Goal: Task Accomplishment & Management: Manage account settings

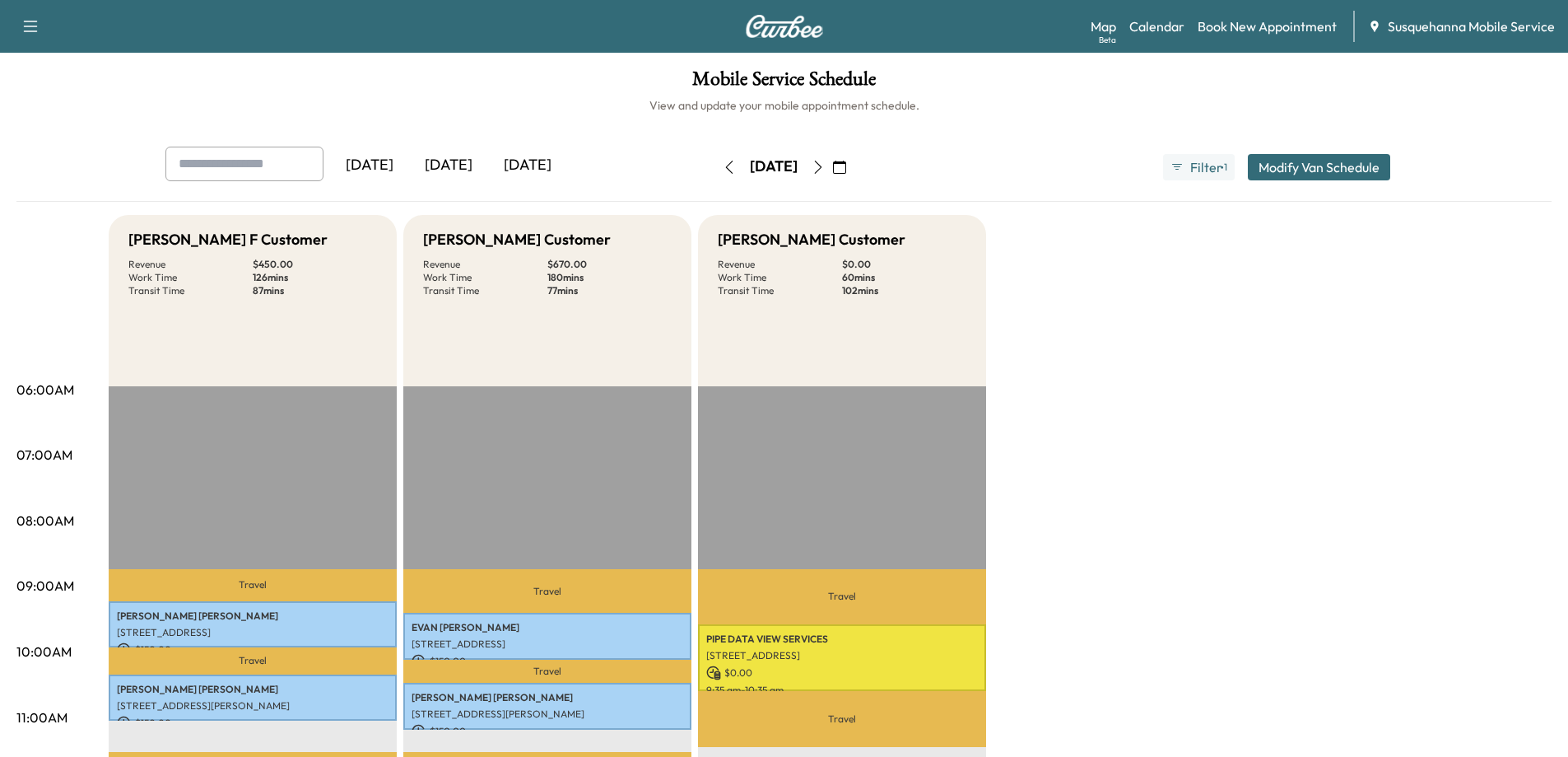
scroll to position [247, 0]
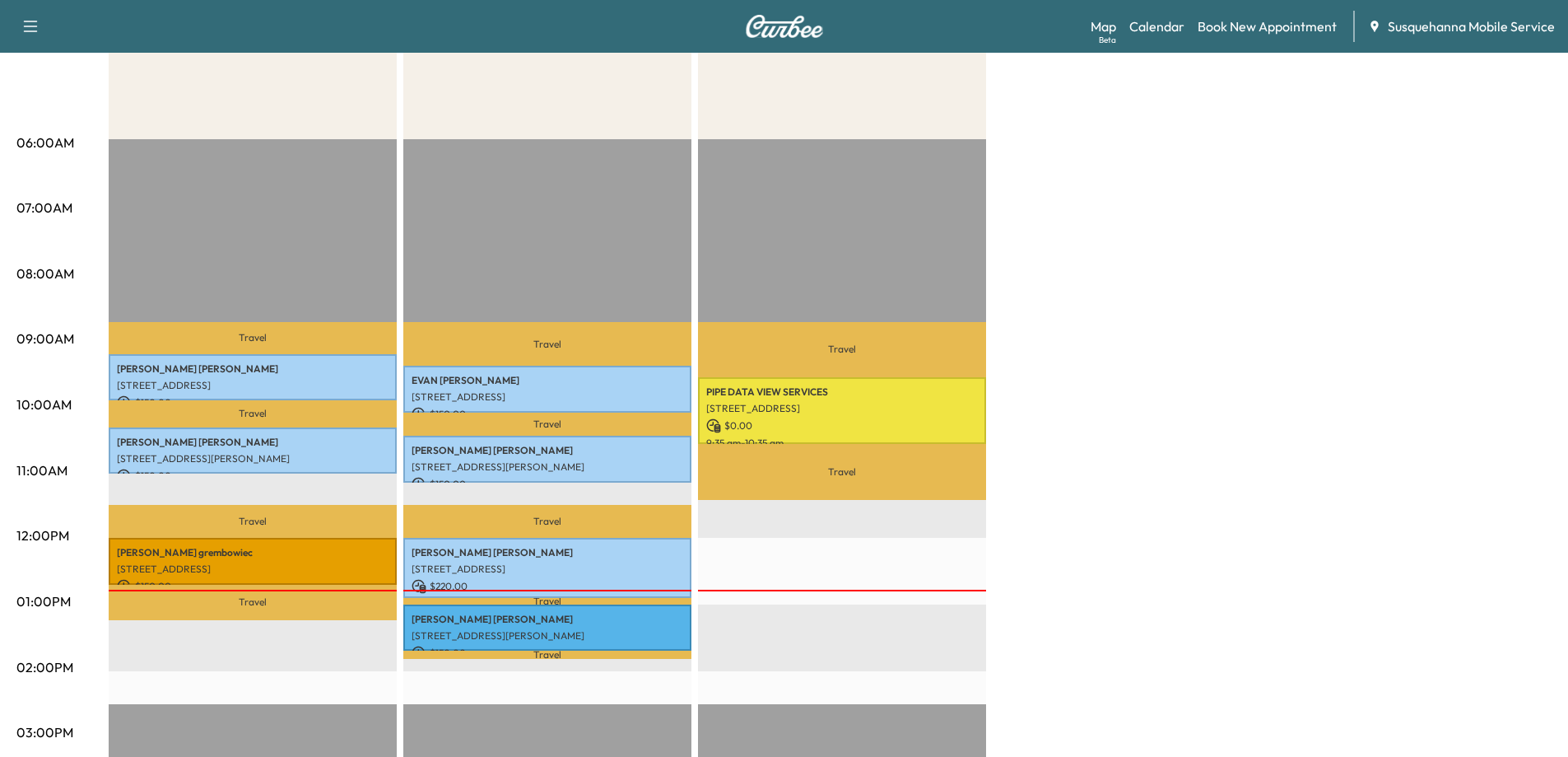
drag, startPoint x: 1120, startPoint y: 296, endPoint x: 1208, endPoint y: 362, distance: 110.0
click at [1125, 296] on div "[PERSON_NAME] F Customer Revenue $ 450.00 Work Time 126 mins Transit Time 87 mi…" at bounding box center [830, 585] width 1443 height 1235
click at [1208, 362] on div "[PERSON_NAME] F Customer Revenue $ 450.00 Work Time 126 mins Transit Time 87 mi…" at bounding box center [830, 585] width 1443 height 1235
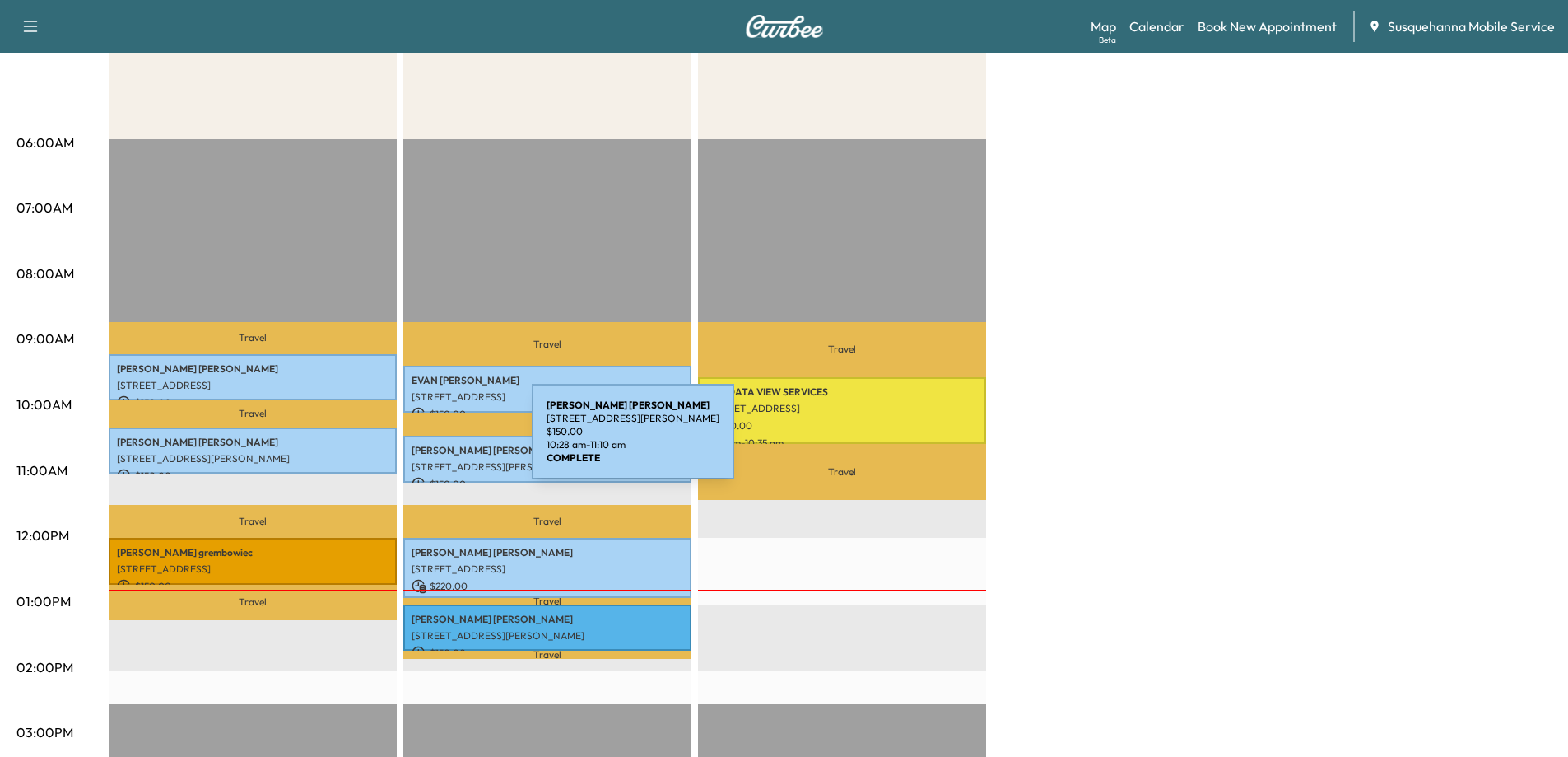
scroll to position [0, 0]
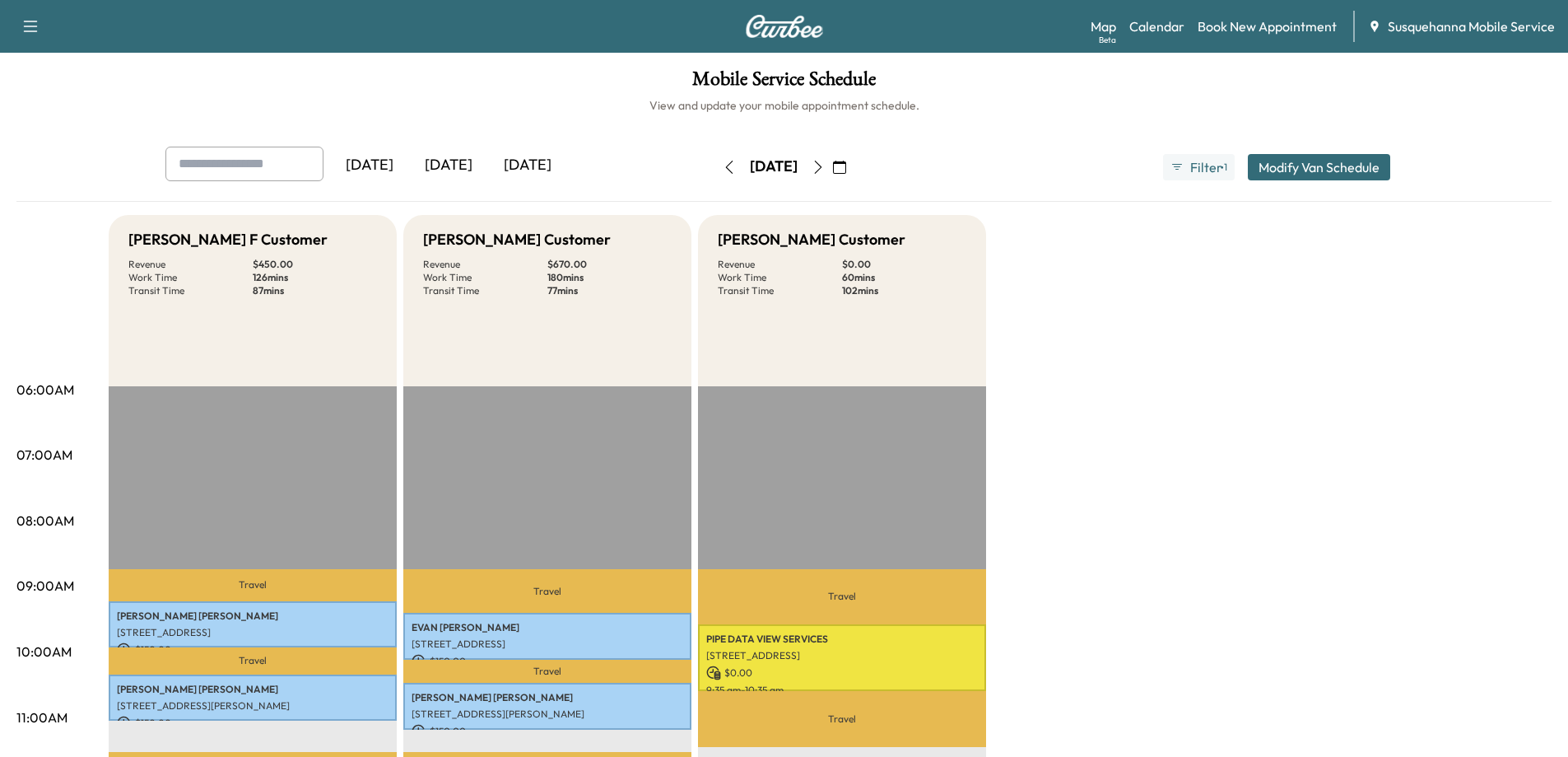
click at [723, 163] on icon "button" at bounding box center [730, 167] width 14 height 14
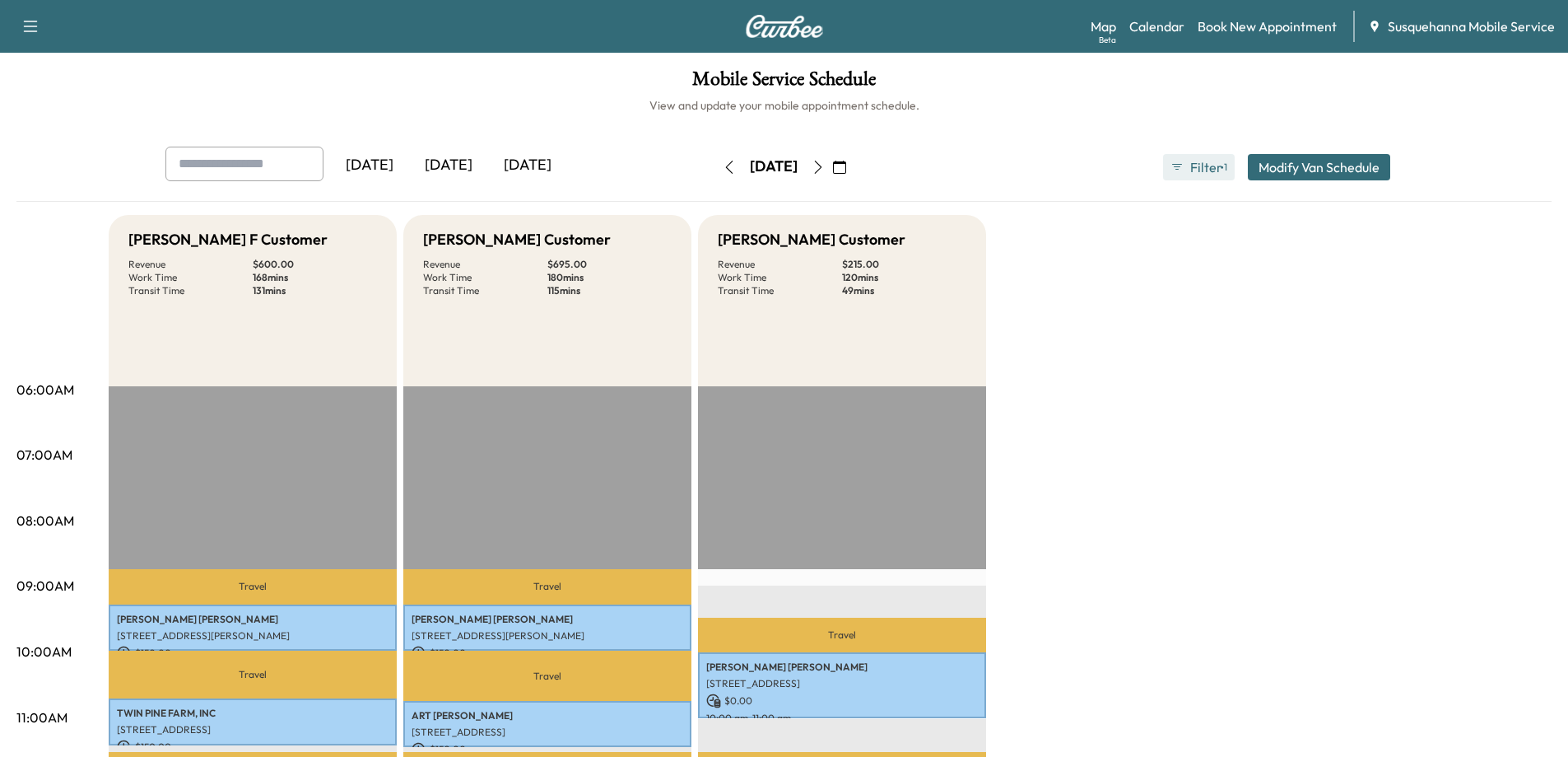
click at [1197, 167] on span "Filter" at bounding box center [1205, 167] width 30 height 20
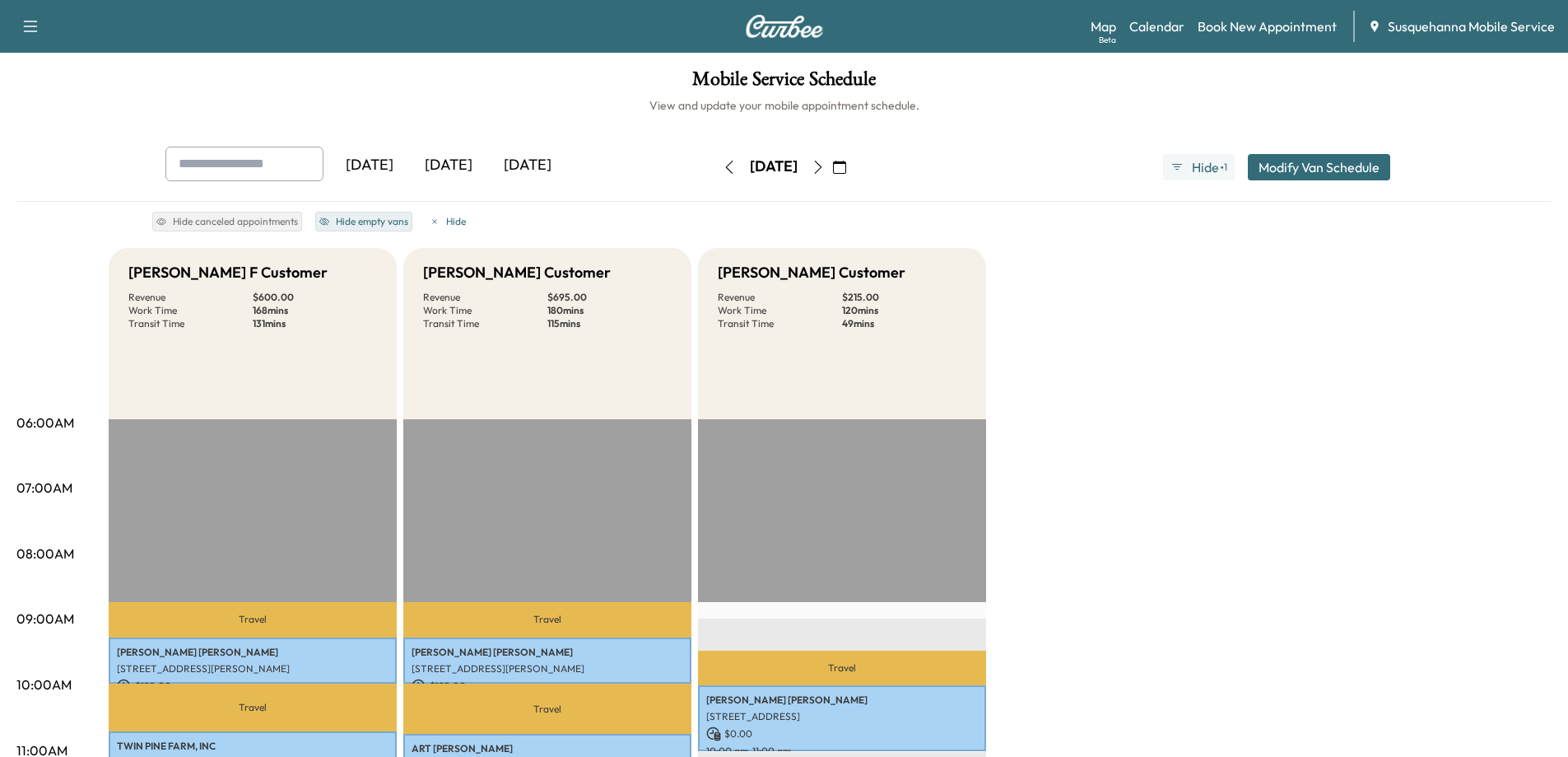
click at [365, 218] on button "Hide empty vans" at bounding box center [364, 221] width 97 height 20
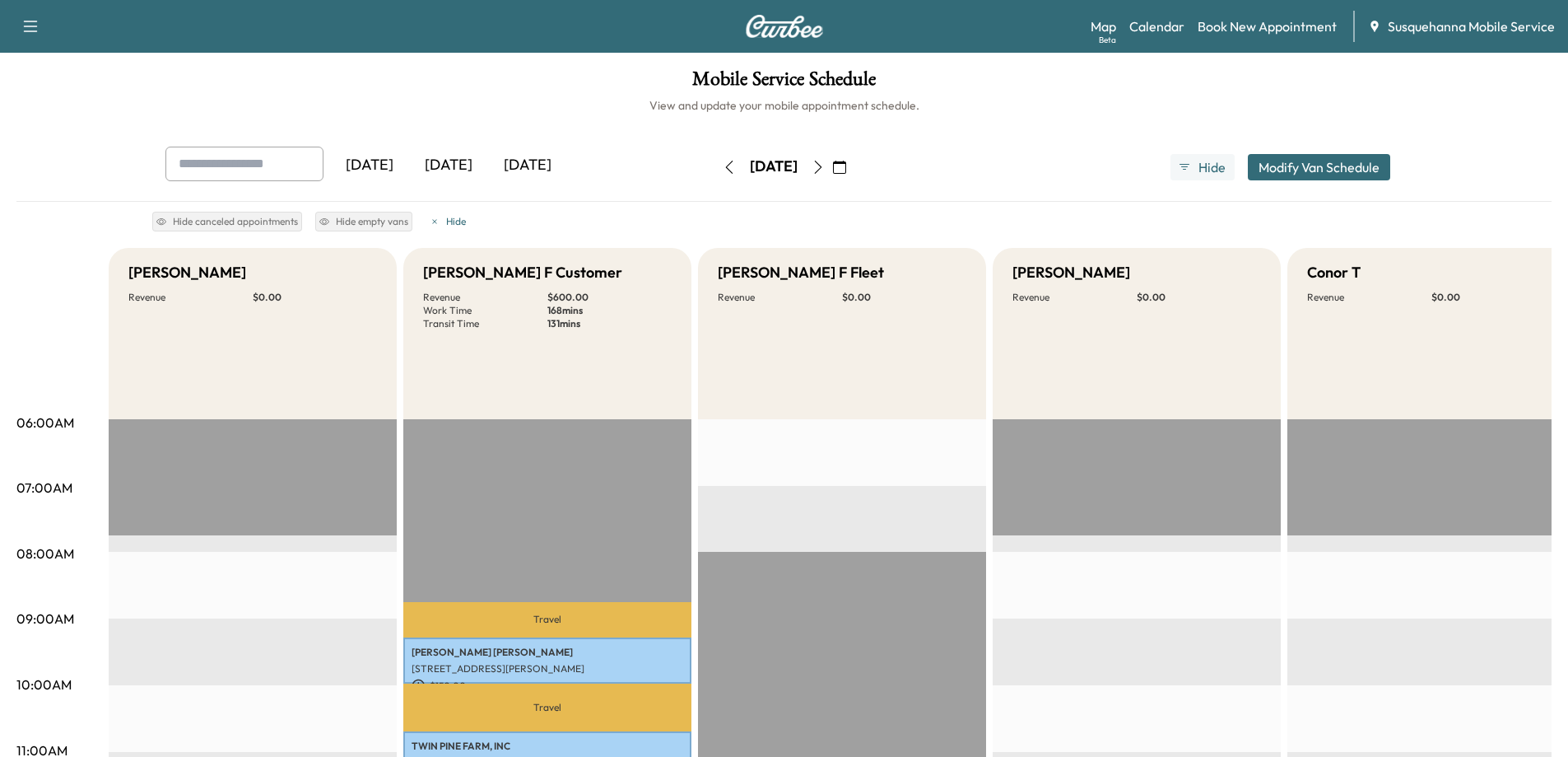
click at [1344, 167] on button "Modify Van Schedule" at bounding box center [1319, 167] width 143 height 26
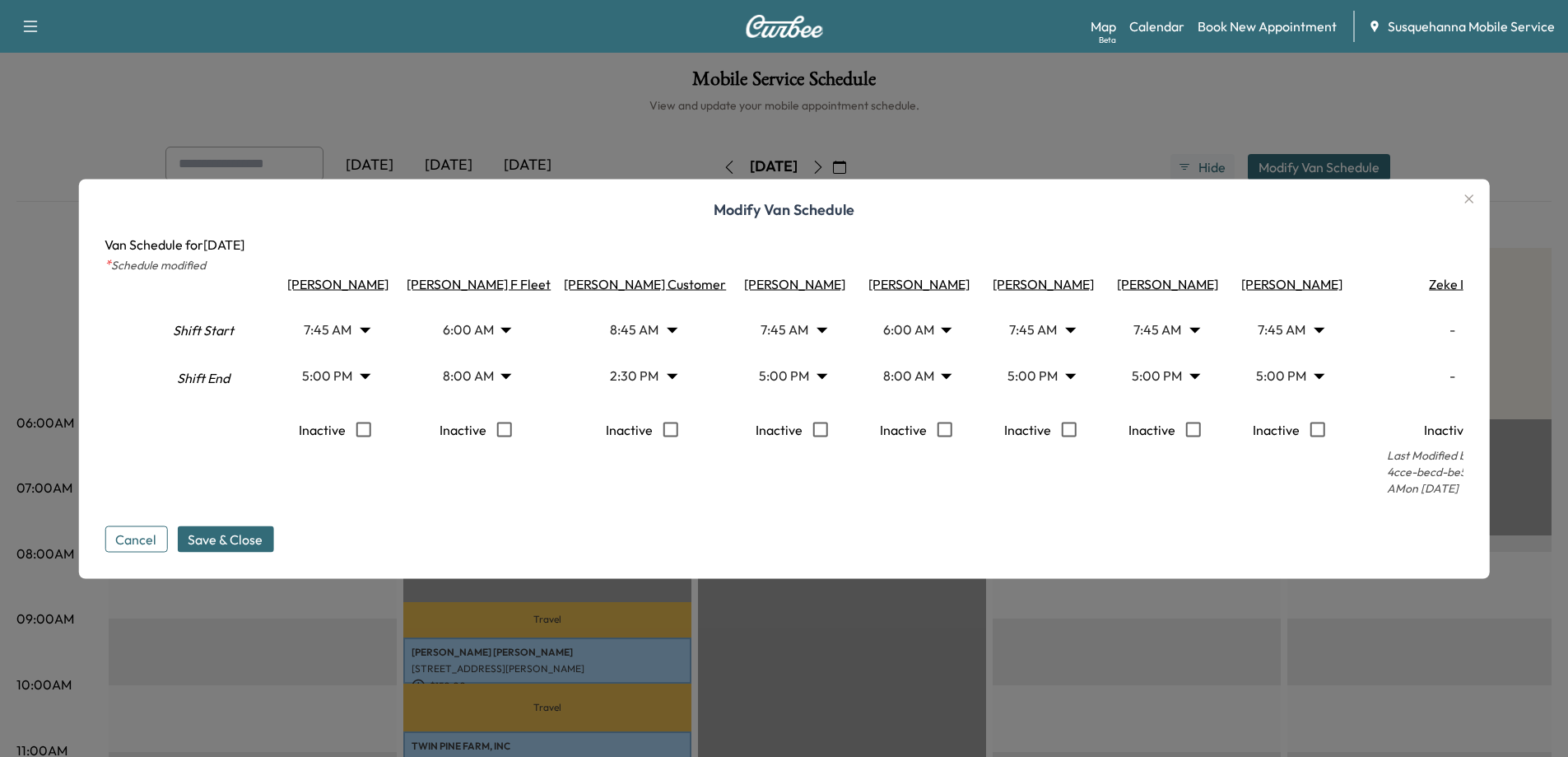
click at [1480, 190] on icon "button" at bounding box center [1469, 198] width 20 height 20
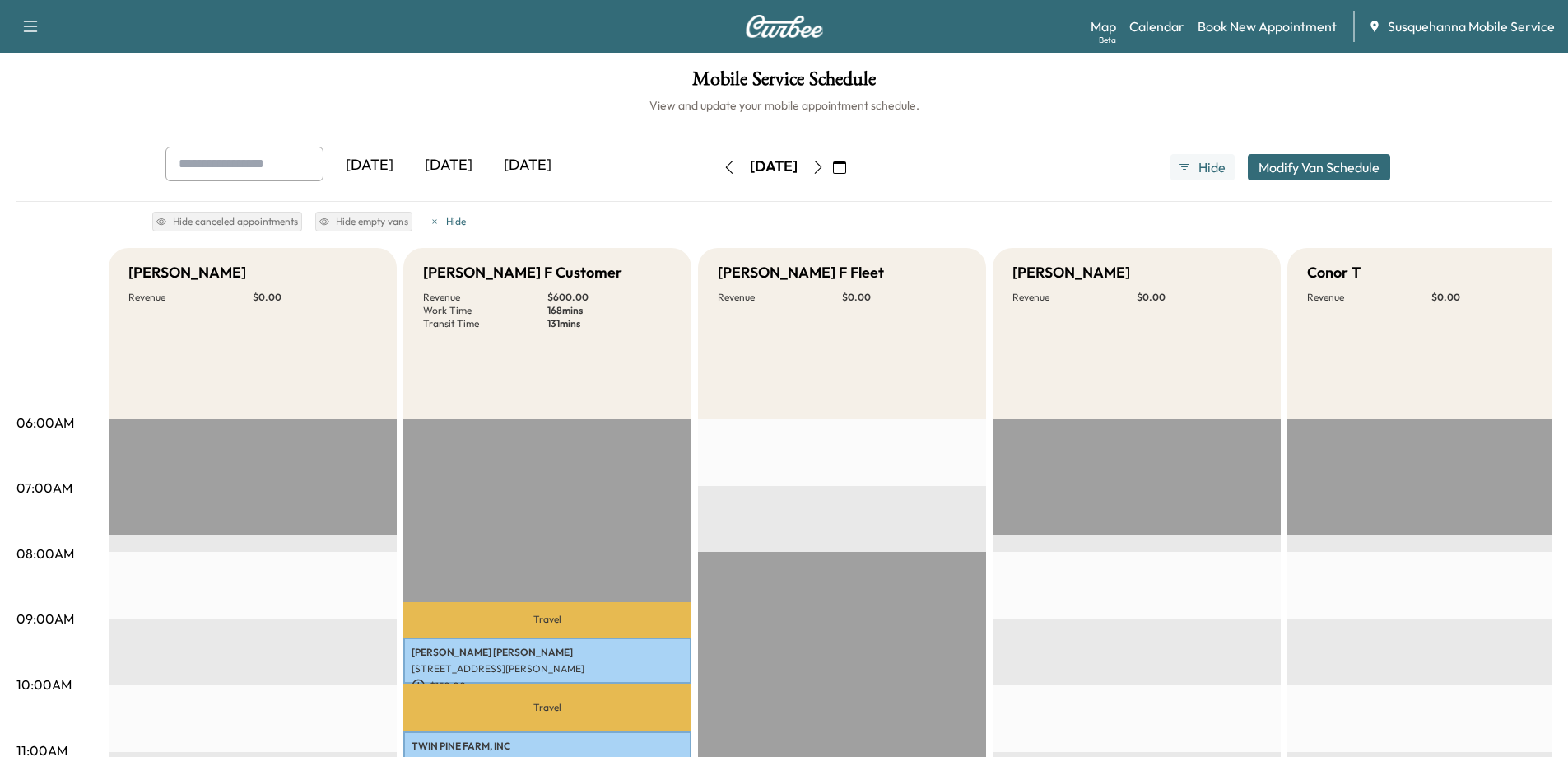
click at [1319, 179] on button "Modify Van Schedule" at bounding box center [1319, 167] width 143 height 26
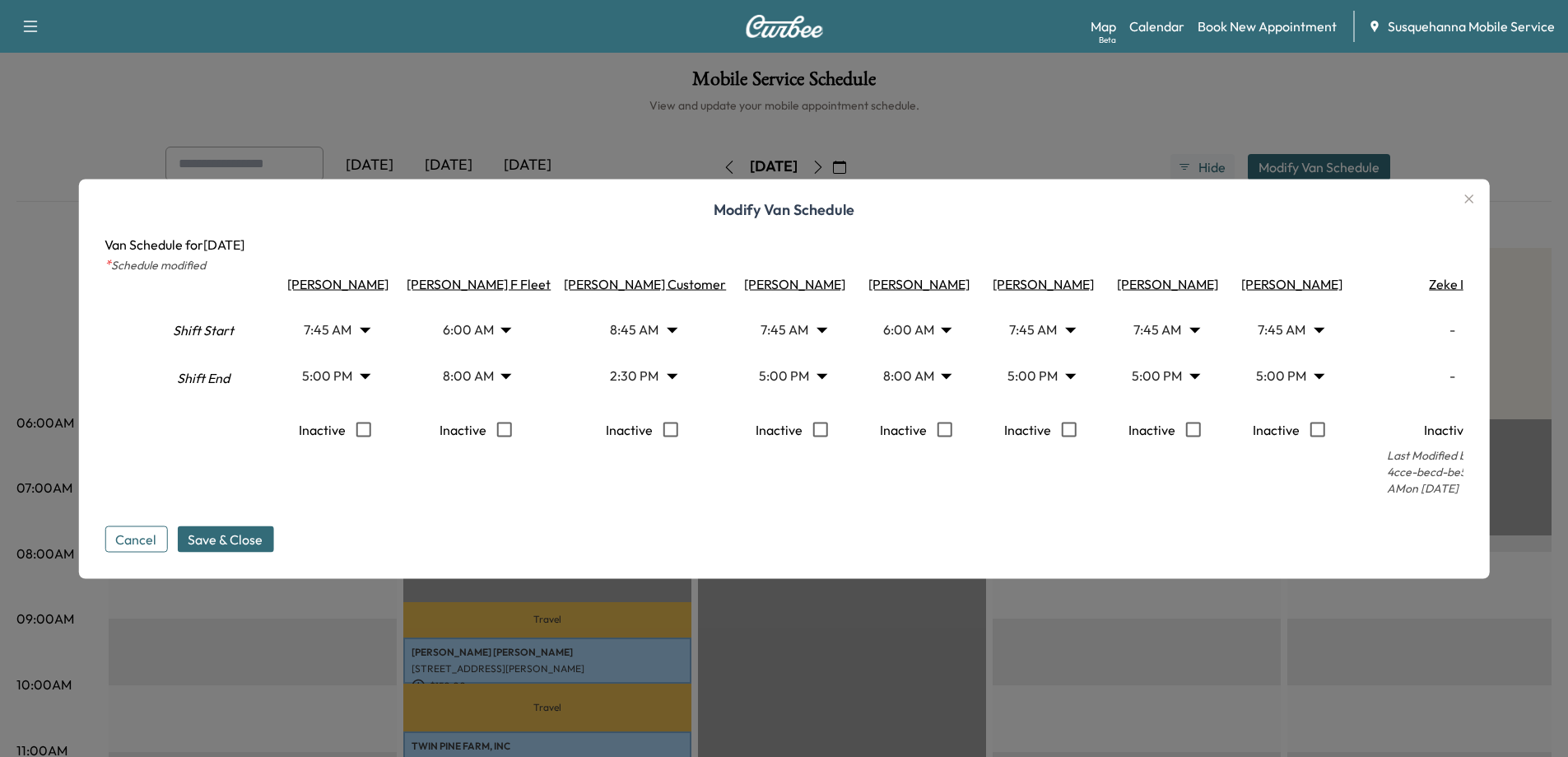
click at [490, 325] on body "Support Log Out Map Beta Calendar Book New Appointment Susquehanna Mobile Servi…" at bounding box center [784, 378] width 1568 height 757
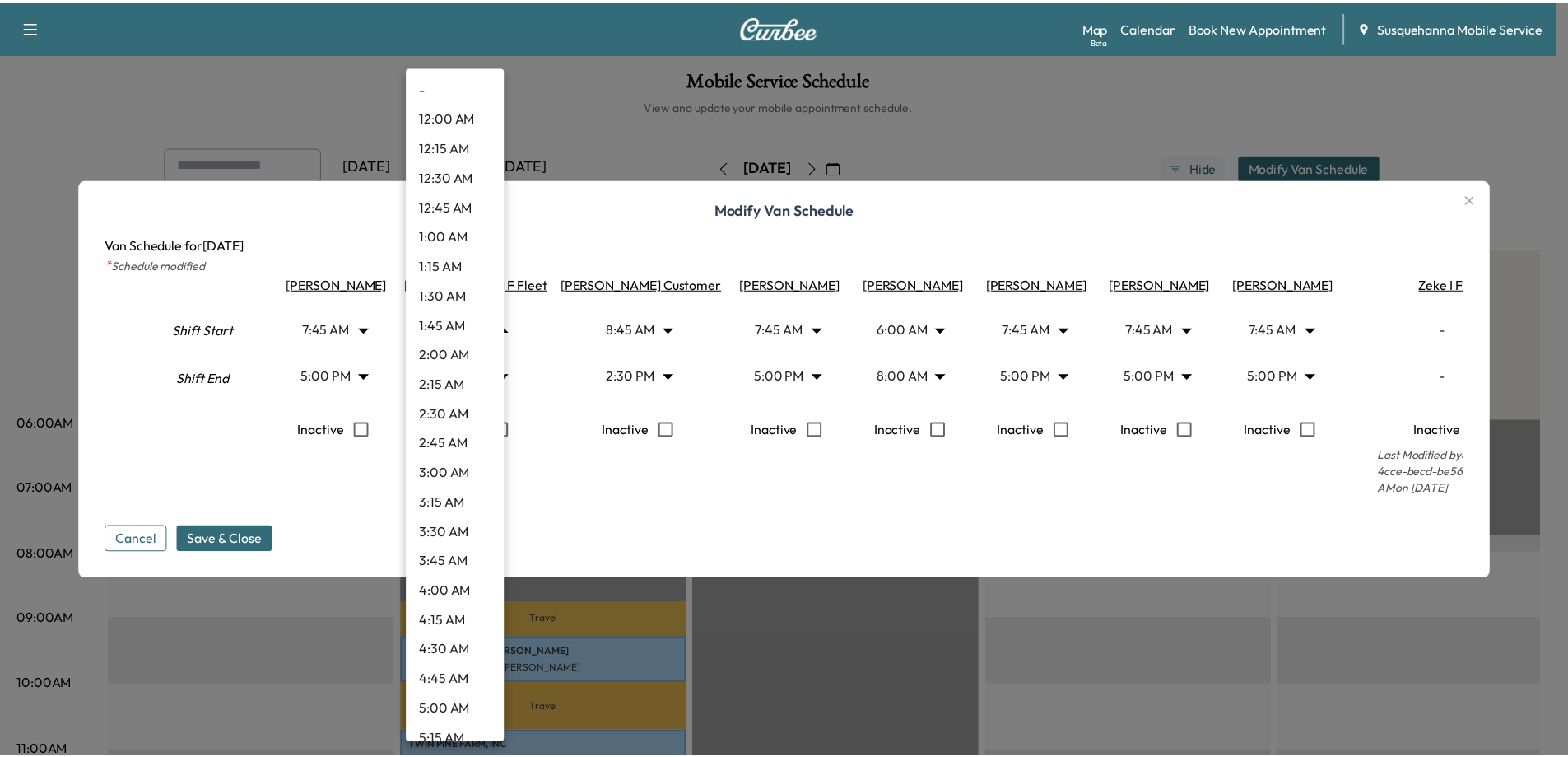
scroll to position [424, 0]
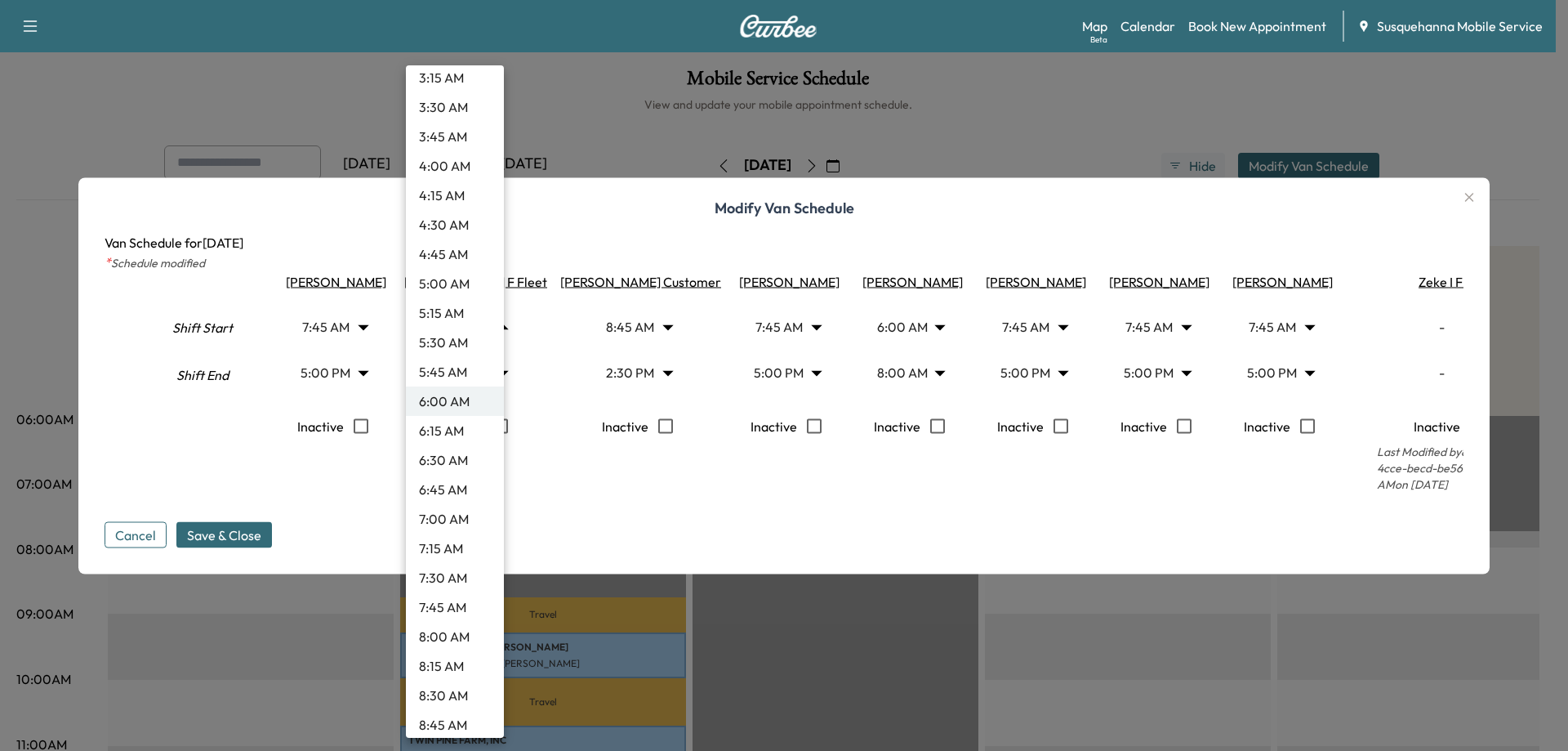
click at [1471, 191] on div at bounding box center [784, 375] width 1568 height 751
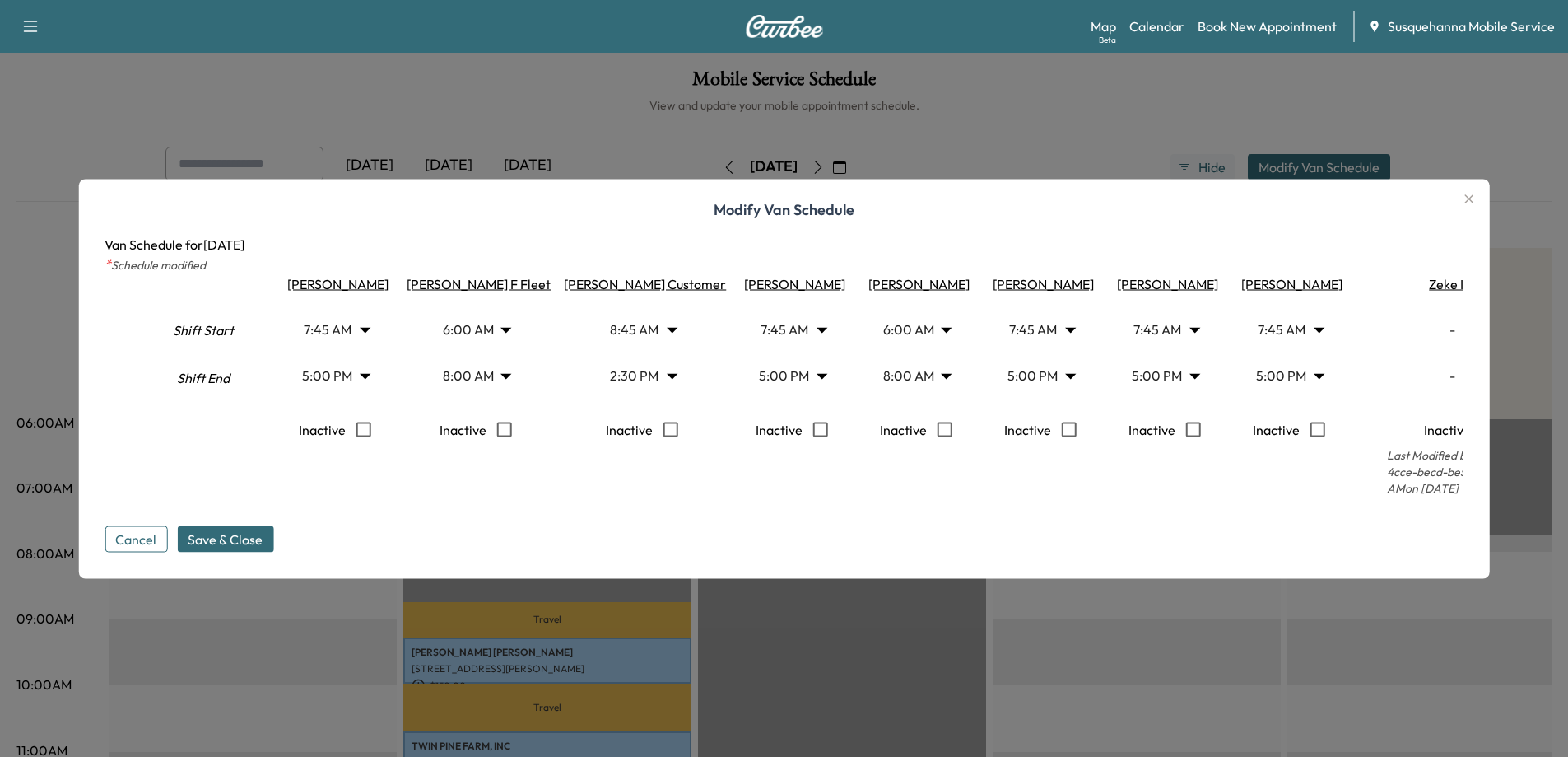
click at [1480, 192] on icon "button" at bounding box center [1469, 198] width 20 height 20
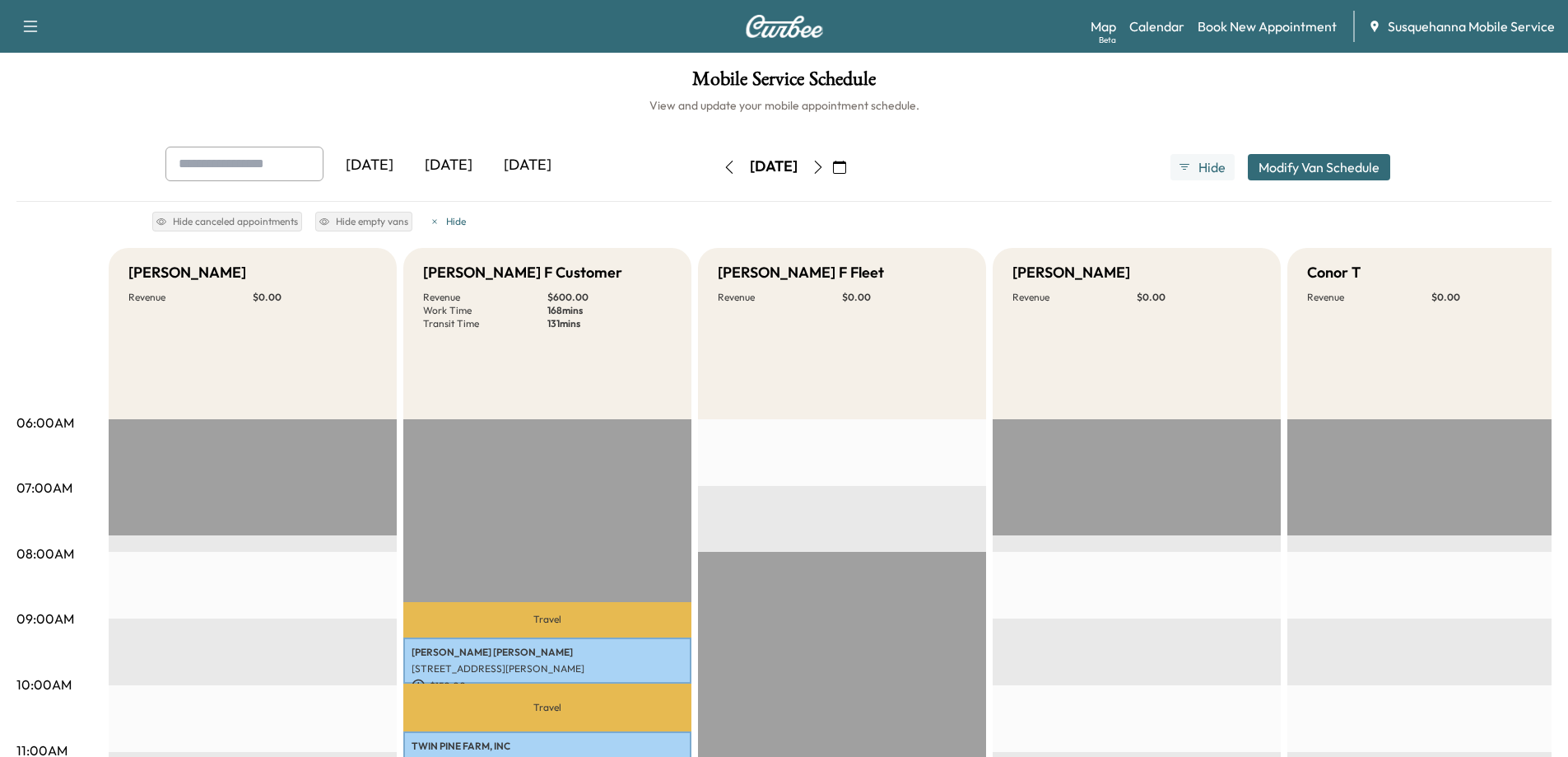
click at [1492, 167] on div "[DATE] [DATE] [DATE] [DATE] September 2025 S M T W T F S 31 1 2 3 4 5 6 7 8 9 1…" at bounding box center [784, 174] width 1536 height 55
drag, startPoint x: 1462, startPoint y: 209, endPoint x: 1473, endPoint y: 180, distance: 31.0
click at [1462, 206] on div "[DATE] [DATE] [DATE] [DATE] September 2025 S M T W T F S 31 1 2 3 4 5 6 7 8 9 1…" at bounding box center [784, 191] width 1536 height 88
drag, startPoint x: 1473, startPoint y: 180, endPoint x: 1496, endPoint y: 212, distance: 39.4
click at [1477, 185] on div "[DATE] [DATE] [DATE] [DATE] September 2025 S M T W T F S 31 1 2 3 4 5 6 7 8 9 1…" at bounding box center [784, 174] width 1536 height 55
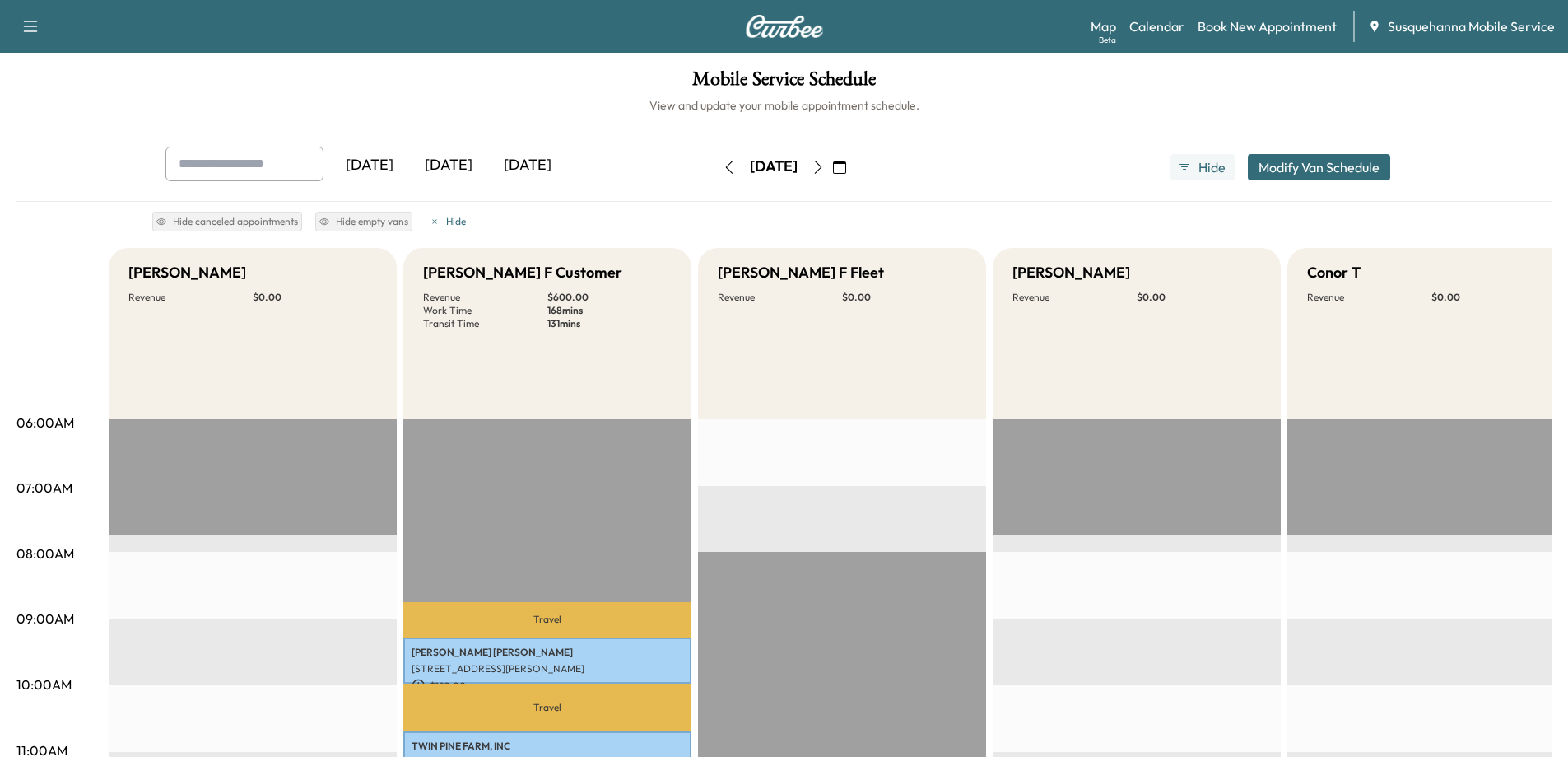
click at [1496, 212] on div "[DATE] [DATE] [DATE] [DATE] September 2025 S M T W T F S 31 1 2 3 4 5 6 7 8 9 1…" at bounding box center [784, 191] width 1536 height 88
